Goal: Task Accomplishment & Management: Use online tool/utility

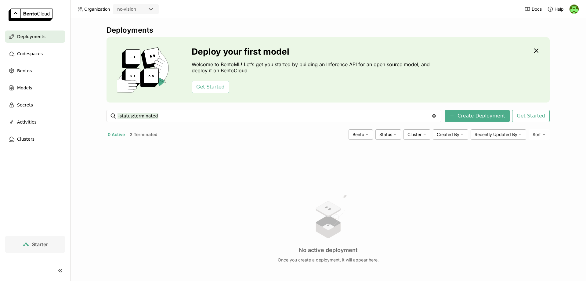
click at [113, 135] on button "0 Active" at bounding box center [117, 135] width 20 height 8
click at [155, 137] on button "2 Terminated" at bounding box center [144, 135] width 30 height 8
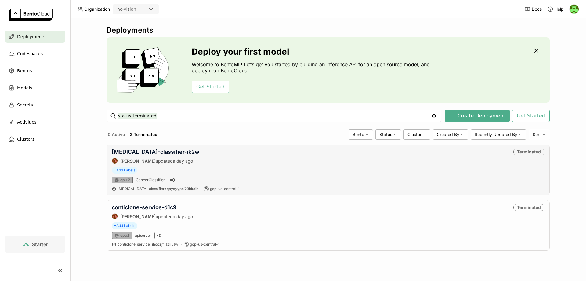
click at [203, 168] on div "+ Add Labels" at bounding box center [328, 170] width 433 height 7
click at [147, 151] on link "[MEDICAL_DATA]-classifier-ik2w" at bounding box center [156, 152] width 88 height 6
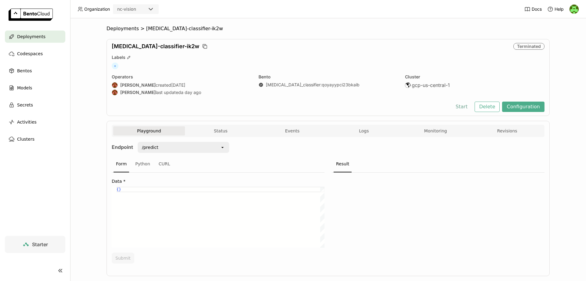
click at [457, 109] on button "Start" at bounding box center [461, 107] width 21 height 10
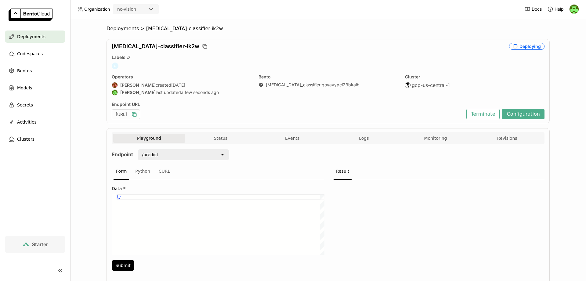
click at [137, 114] on icon "button" at bounding box center [134, 114] width 6 height 6
click at [483, 112] on button "Terminate" at bounding box center [482, 114] width 33 height 10
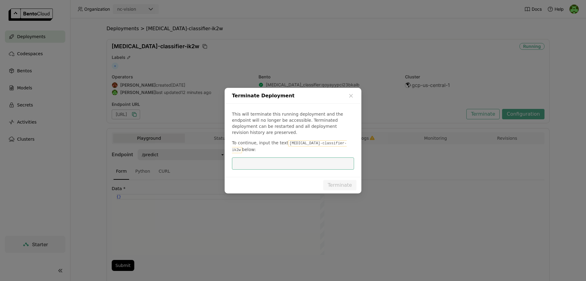
click at [291, 143] on code "[MEDICAL_DATA]-classifier-ik2w" at bounding box center [289, 146] width 115 height 13
drag, startPoint x: 296, startPoint y: 142, endPoint x: 327, endPoint y: 141, distance: 31.2
click at [327, 141] on code "[MEDICAL_DATA]-classifier-ik2w" at bounding box center [289, 146] width 115 height 13
copy code "[MEDICAL_DATA]-classifier-ik2w"
click at [314, 149] on div "This will terminate this running deployment and the endpoint will no longer be …" at bounding box center [293, 140] width 137 height 73
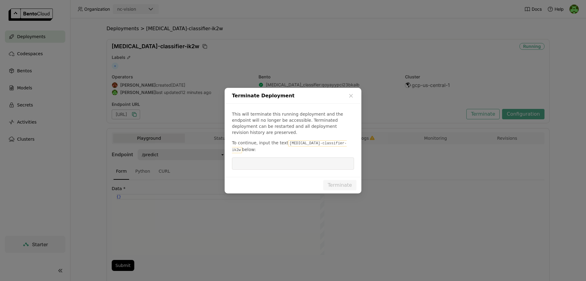
click at [308, 158] on input "dialog" at bounding box center [293, 164] width 115 height 12
paste input "[MEDICAL_DATA]-classifier-ik2w"
type input "[MEDICAL_DATA]-classifier-ik2w"
click at [333, 180] on button "Terminate" at bounding box center [339, 185] width 33 height 10
